Goal: Register for event/course

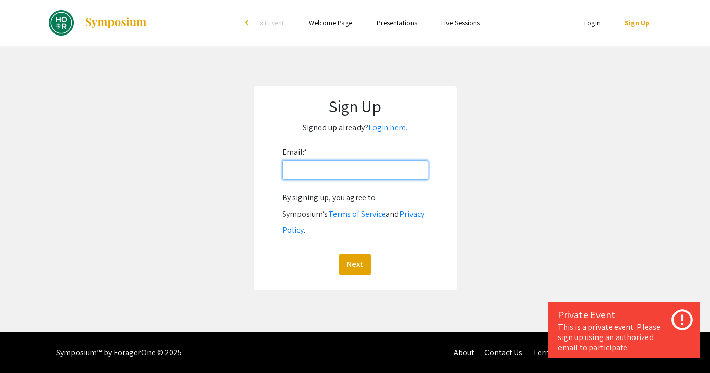
click at [383, 168] on input "Email: *" at bounding box center [355, 169] width 146 height 19
click at [330, 172] on input "Email: *" at bounding box center [355, 169] width 146 height 19
type input "yuenanhuang265@gmail.com"
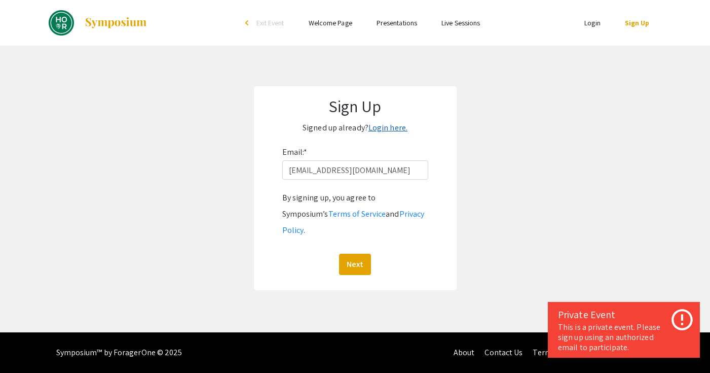
click at [389, 126] on link "Login here." at bounding box center [388, 127] width 39 height 11
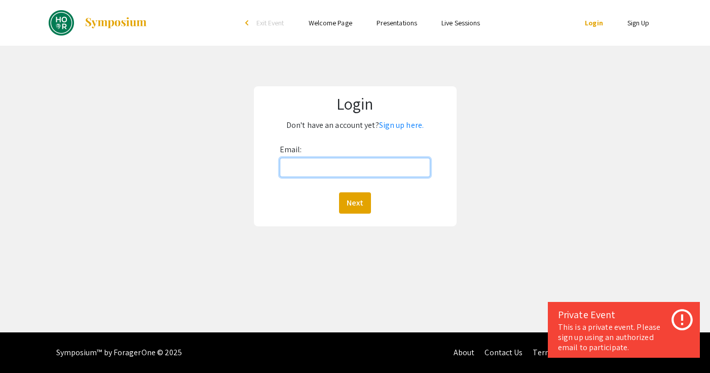
click at [357, 161] on input "Email:" at bounding box center [355, 167] width 151 height 19
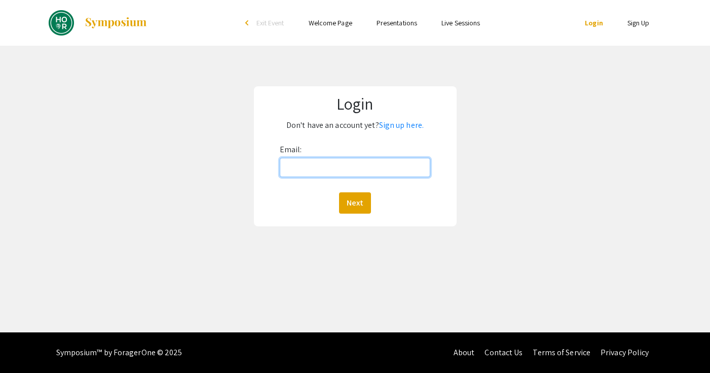
click at [363, 162] on input "Email:" at bounding box center [355, 167] width 151 height 19
type input "yhuan235@jhu.edu"
click at [353, 207] on button "Next" at bounding box center [355, 202] width 32 height 21
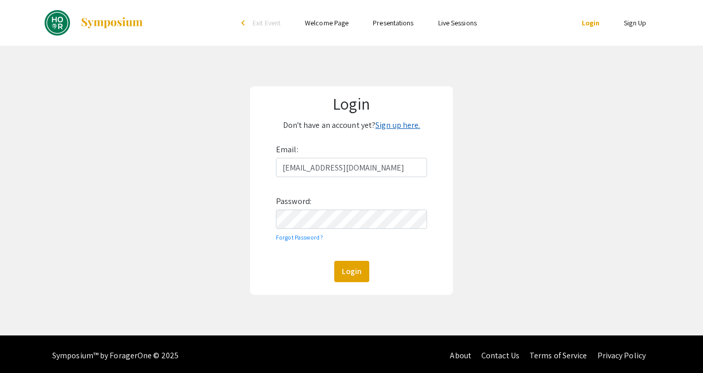
click at [401, 121] on link "Sign up here." at bounding box center [397, 125] width 45 height 11
